Goal: Book appointment/travel/reservation

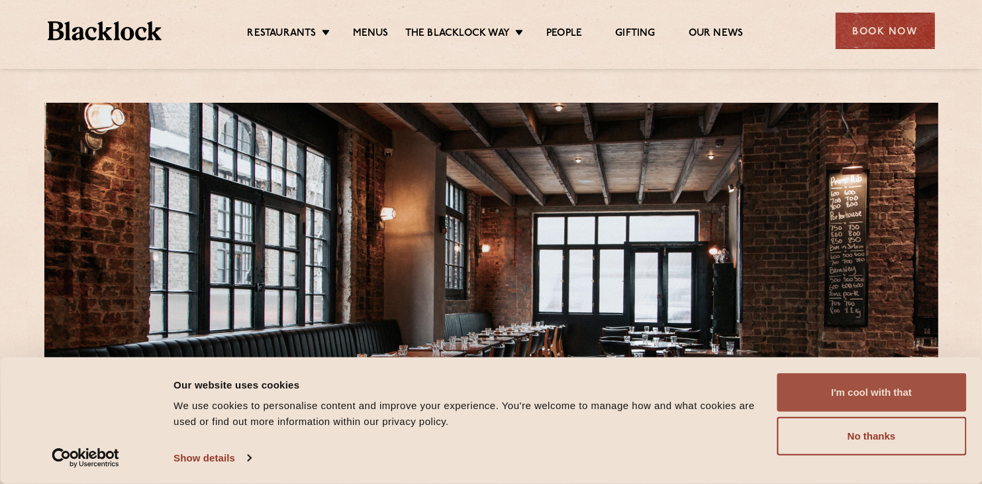
click at [882, 384] on button "I'm cool with that" at bounding box center [871, 392] width 189 height 38
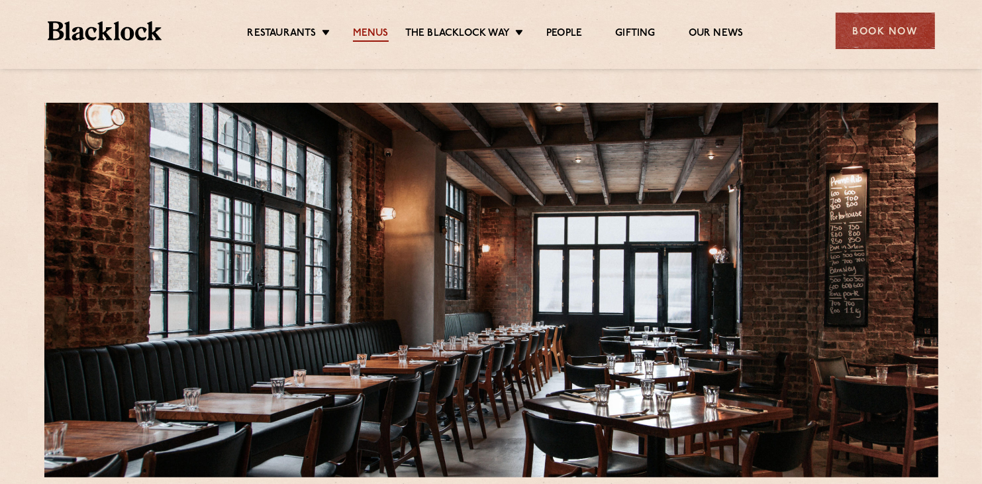
click at [372, 27] on link "Menus" at bounding box center [371, 34] width 36 height 15
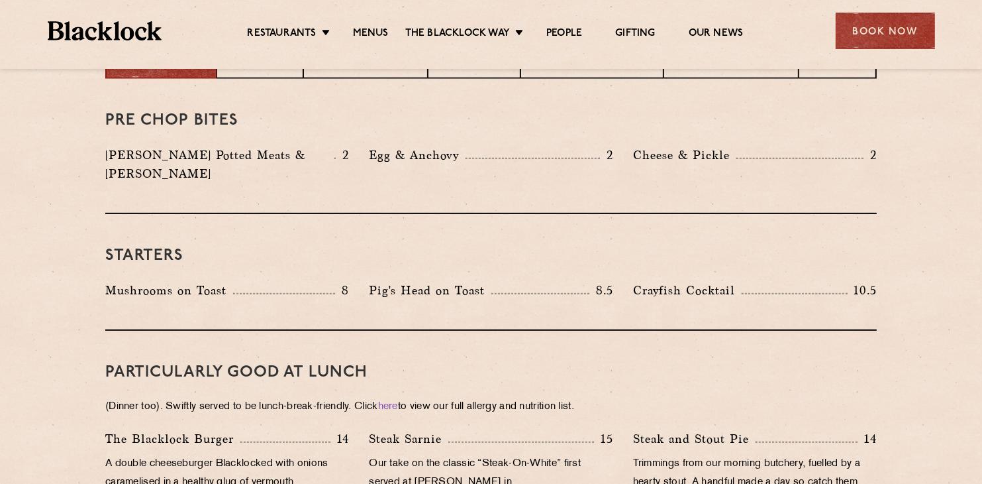
scroll to position [528, 0]
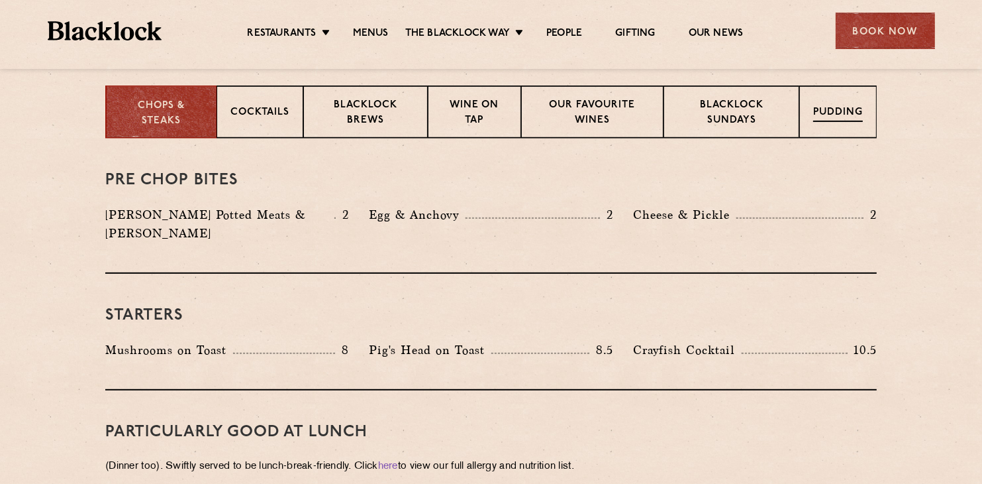
click at [847, 103] on div "Pudding" at bounding box center [839, 111] width 78 height 53
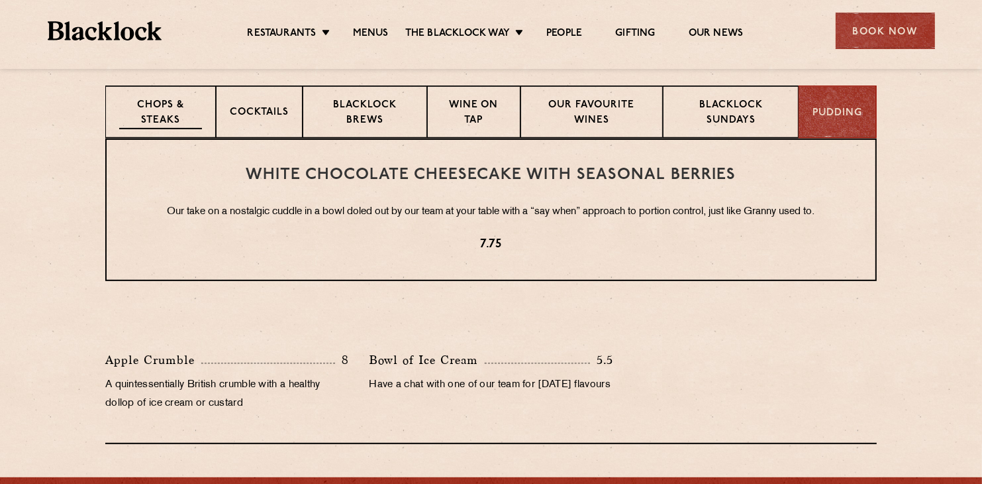
click at [155, 104] on p "Chops & Steaks" at bounding box center [160, 113] width 83 height 31
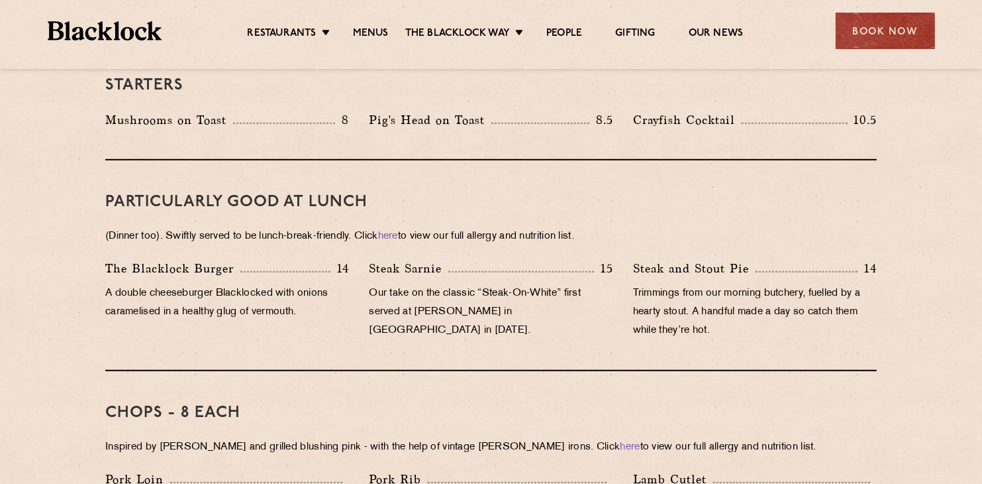
scroll to position [748, 0]
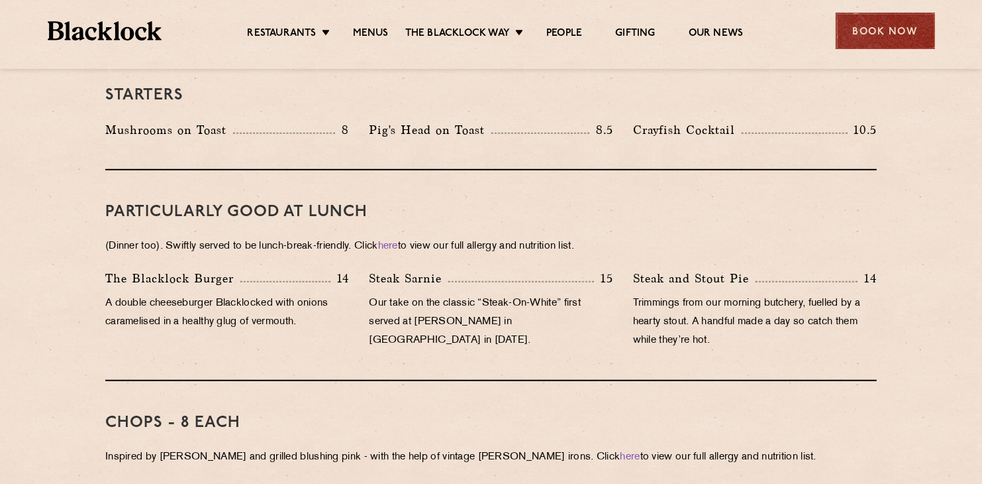
click at [898, 34] on div "Book Now" at bounding box center [885, 31] width 99 height 36
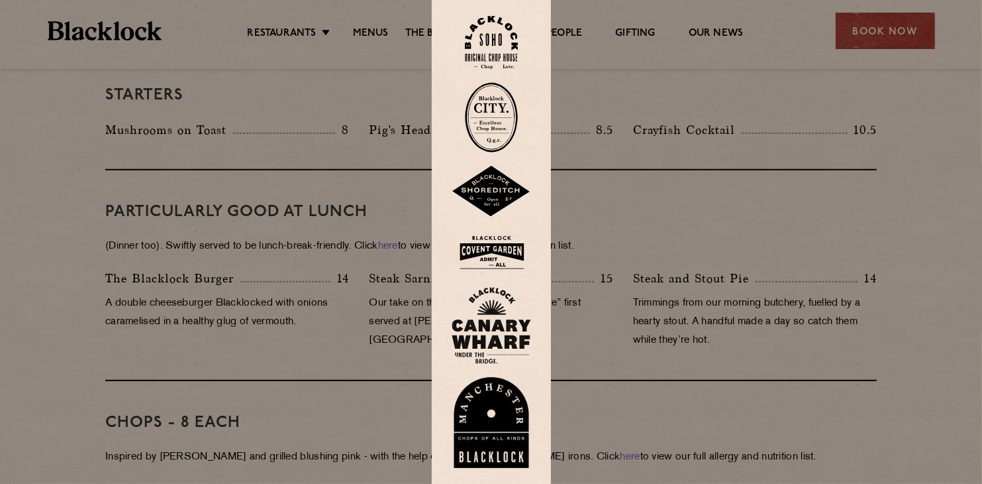
click at [489, 193] on img at bounding box center [491, 192] width 79 height 52
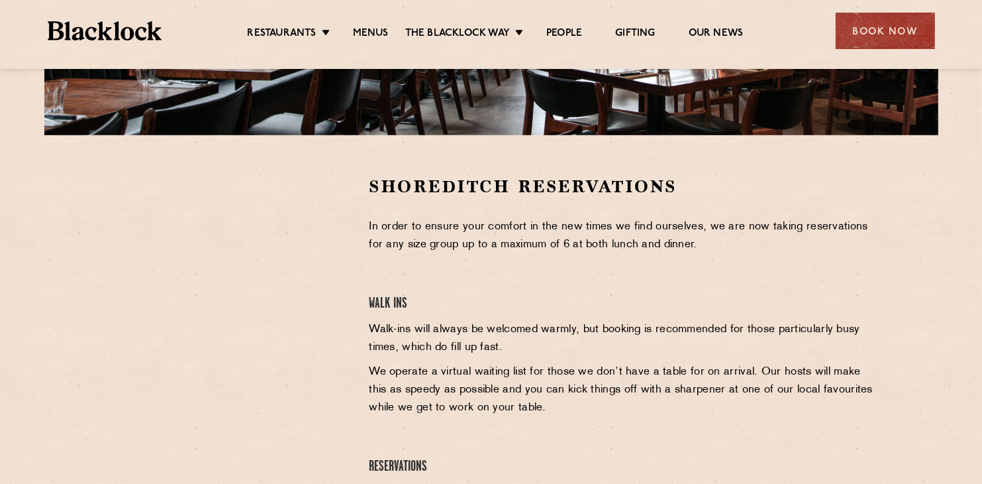
drag, startPoint x: 986, startPoint y: 109, endPoint x: 992, endPoint y: 236, distance: 126.7
click at [982, 236] on html "Restaurants The Blacklock Way Menus News Gifting Our People Restaurants Soho Ci…" at bounding box center [491, 286] width 982 height 1257
